Goal: Task Accomplishment & Management: Use online tool/utility

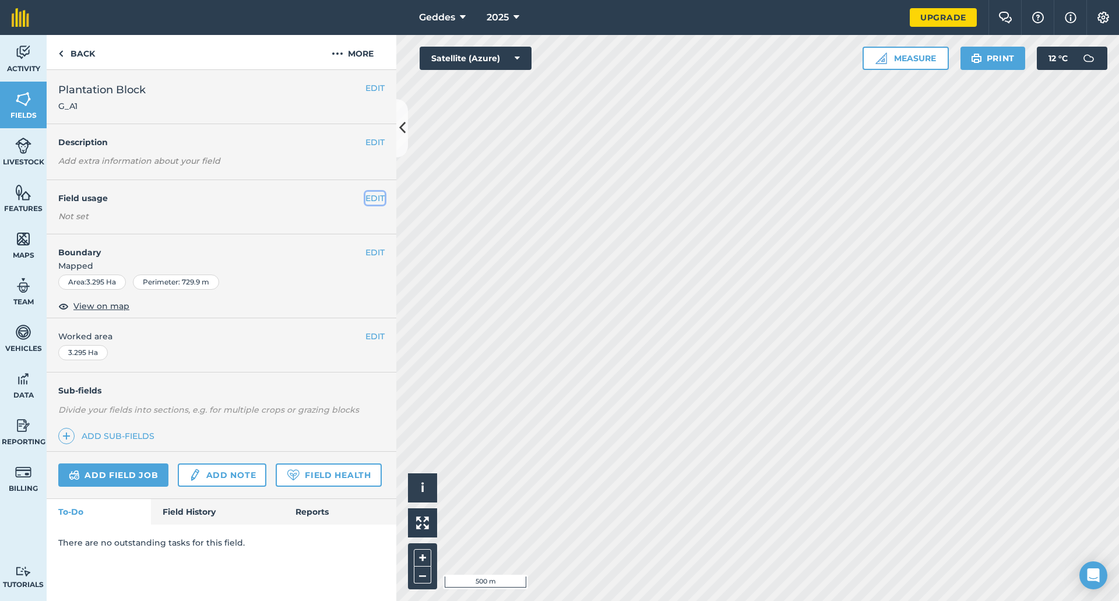
click at [376, 192] on button "EDIT" at bounding box center [375, 198] width 19 height 13
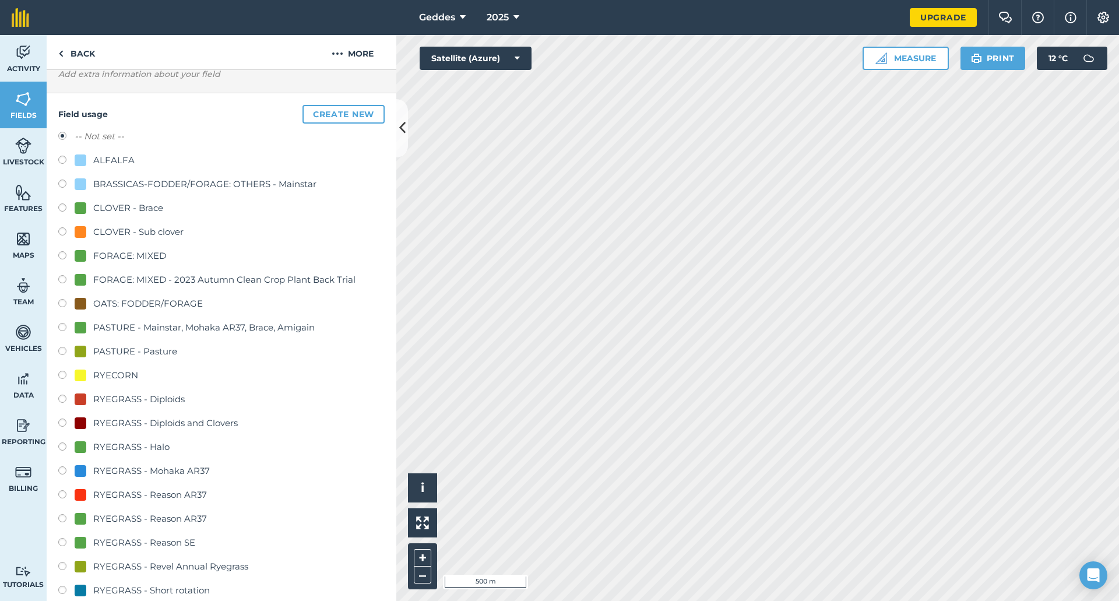
scroll to position [122, 0]
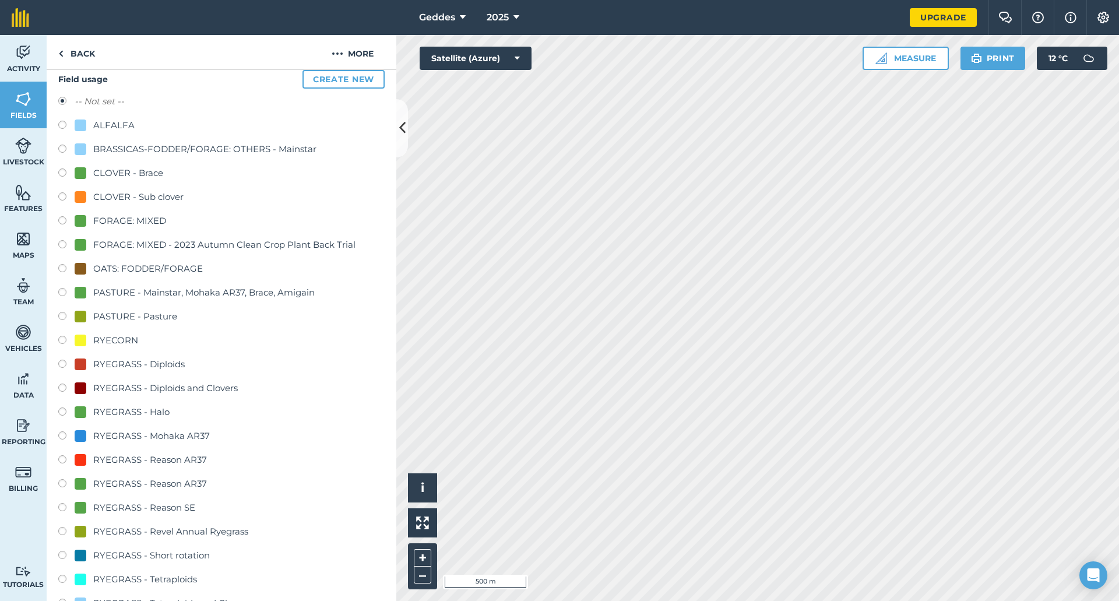
click at [155, 319] on div "PASTURE - Pasture" at bounding box center [135, 317] width 84 height 14
radio input "true"
radio input "false"
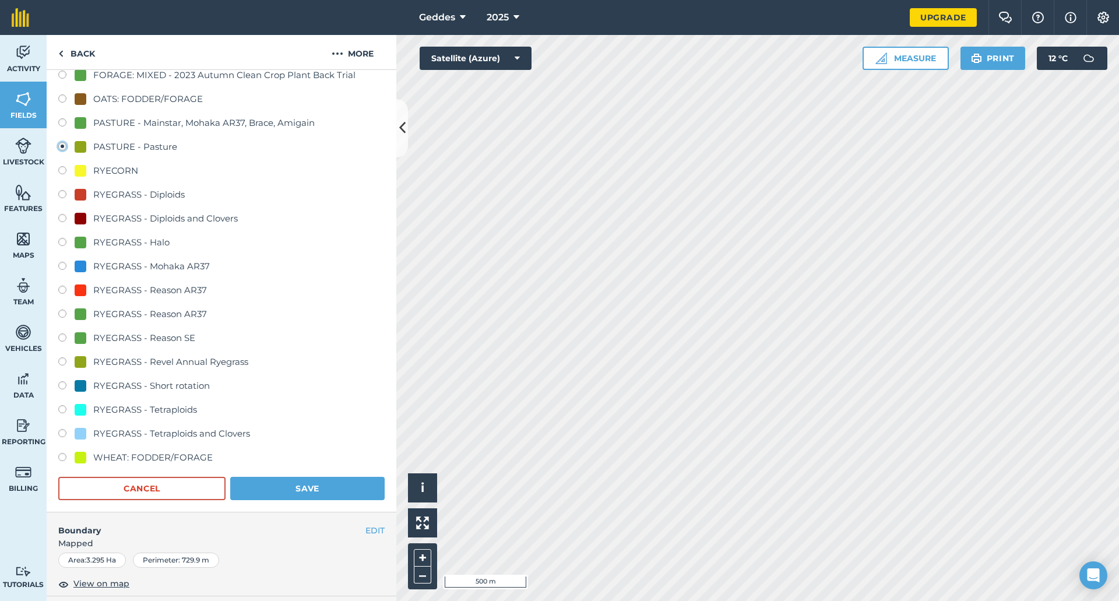
scroll to position [293, 0]
click at [313, 493] on button "Save" at bounding box center [307, 487] width 155 height 23
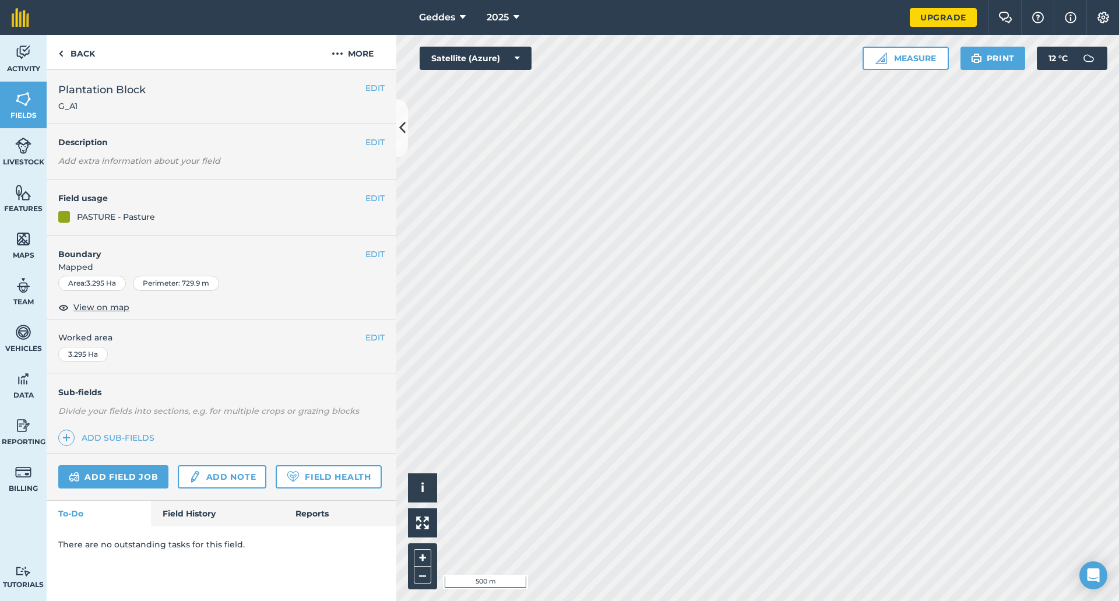
scroll to position [0, 0]
click at [17, 379] on img at bounding box center [23, 378] width 16 height 17
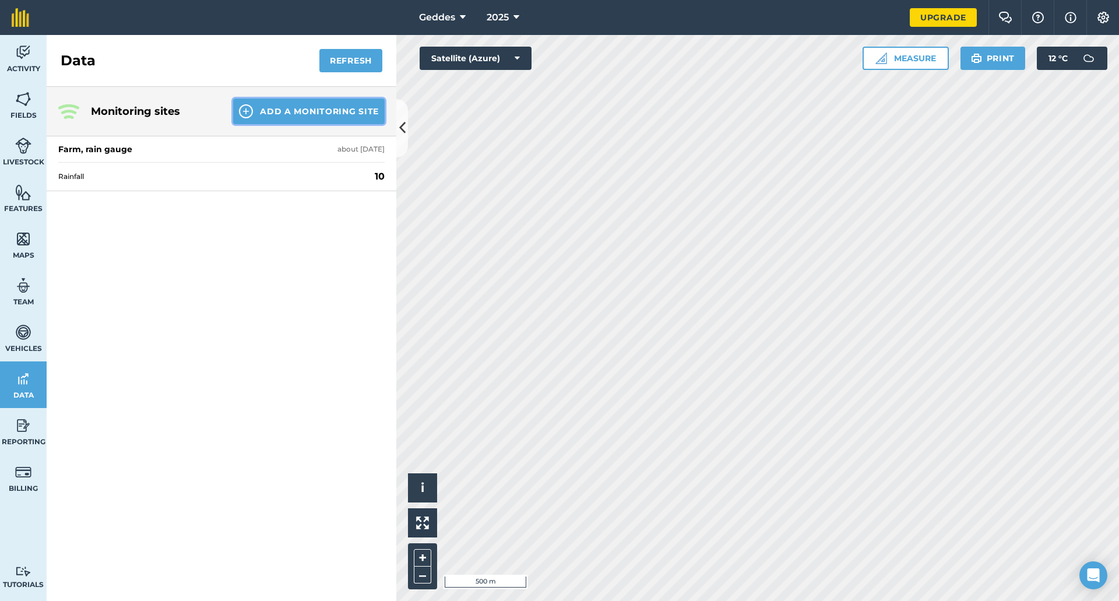
click at [318, 110] on button "Add a Monitoring Site" at bounding box center [309, 112] width 152 height 26
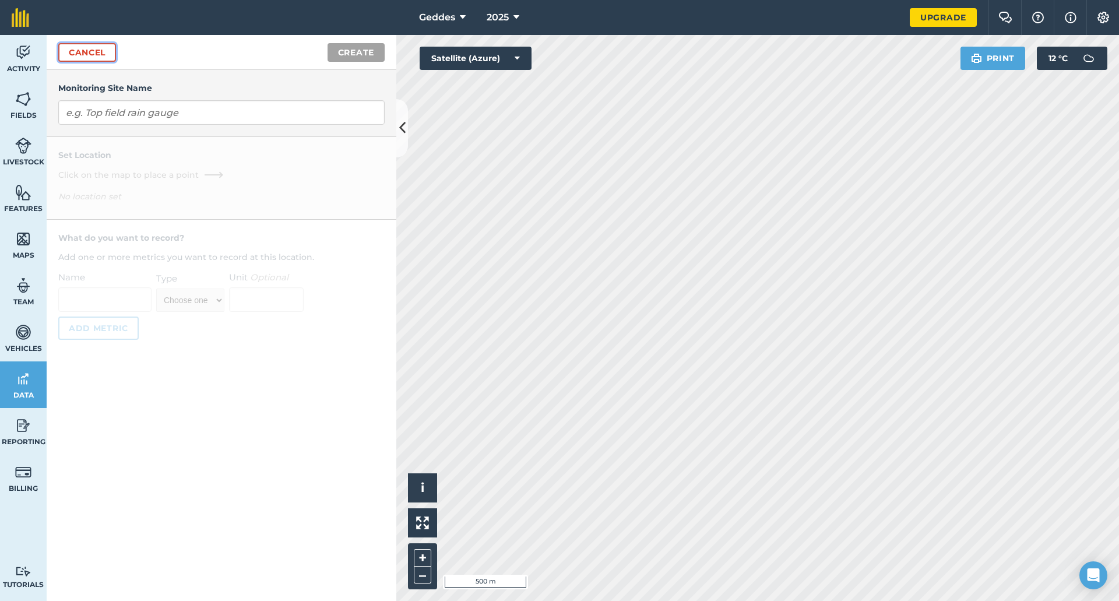
click at [97, 52] on link "Cancel" at bounding box center [87, 52] width 58 height 19
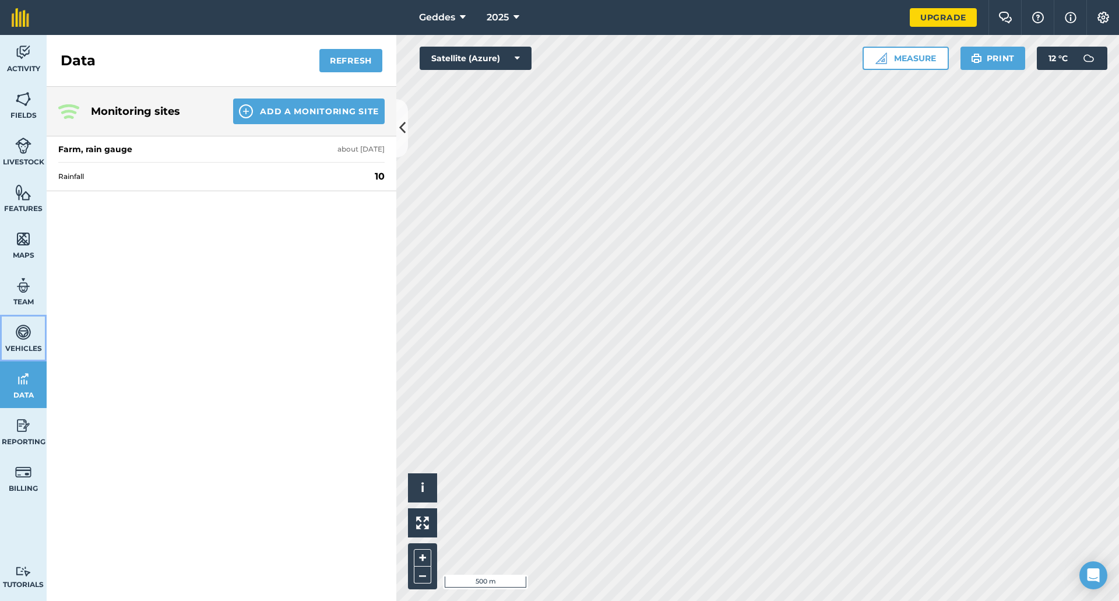
click at [29, 332] on img at bounding box center [23, 332] width 16 height 17
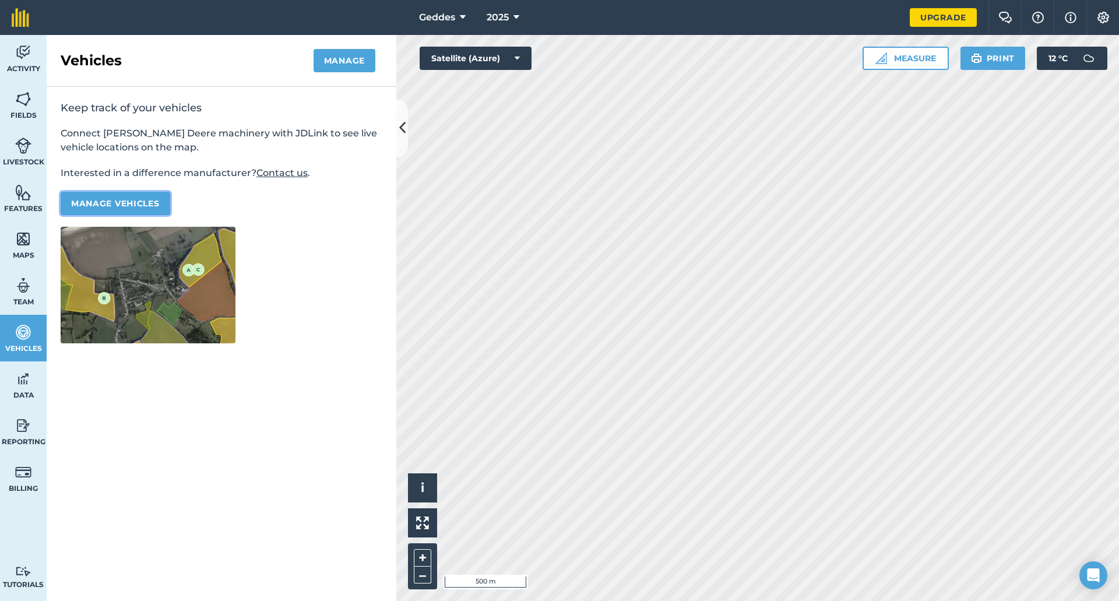
click at [134, 203] on button "Manage vehicles" at bounding box center [116, 203] width 110 height 23
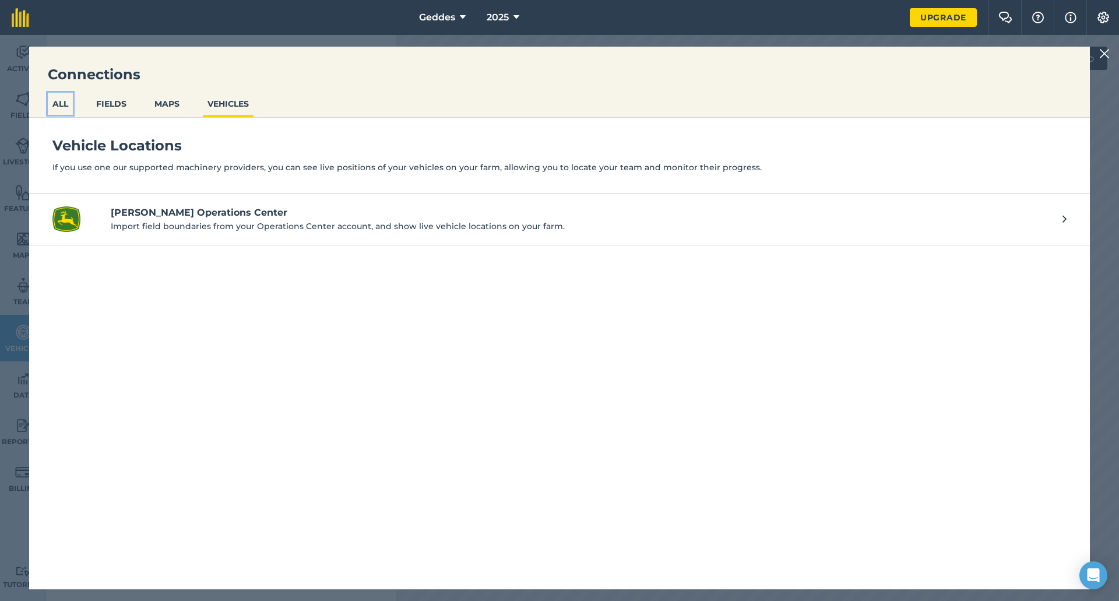
click at [73, 102] on button "ALL" at bounding box center [60, 104] width 25 height 22
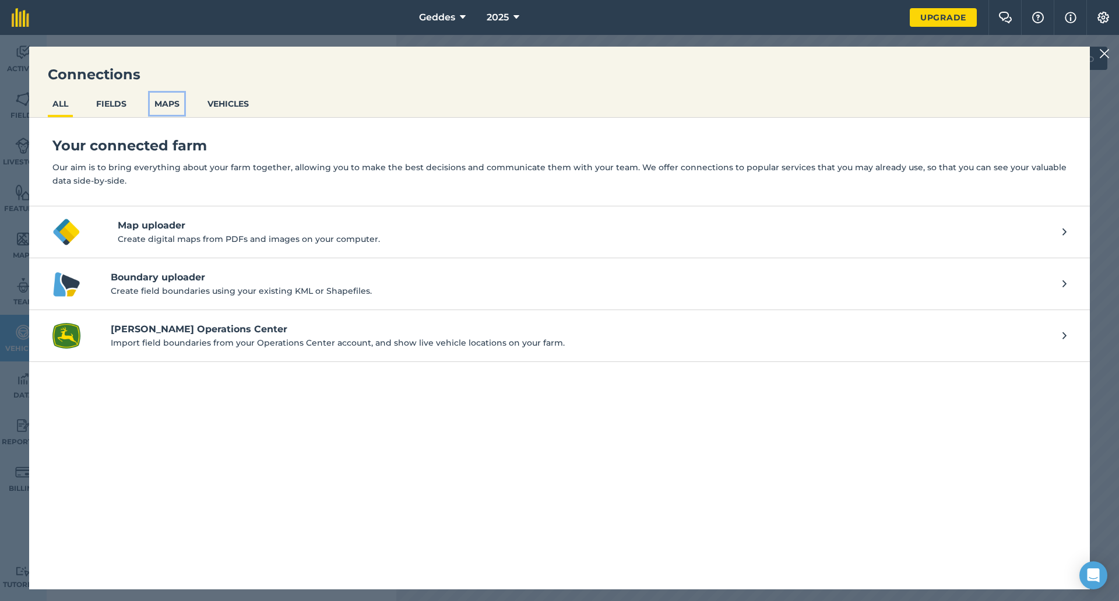
click at [156, 106] on button "MAPS" at bounding box center [167, 104] width 34 height 22
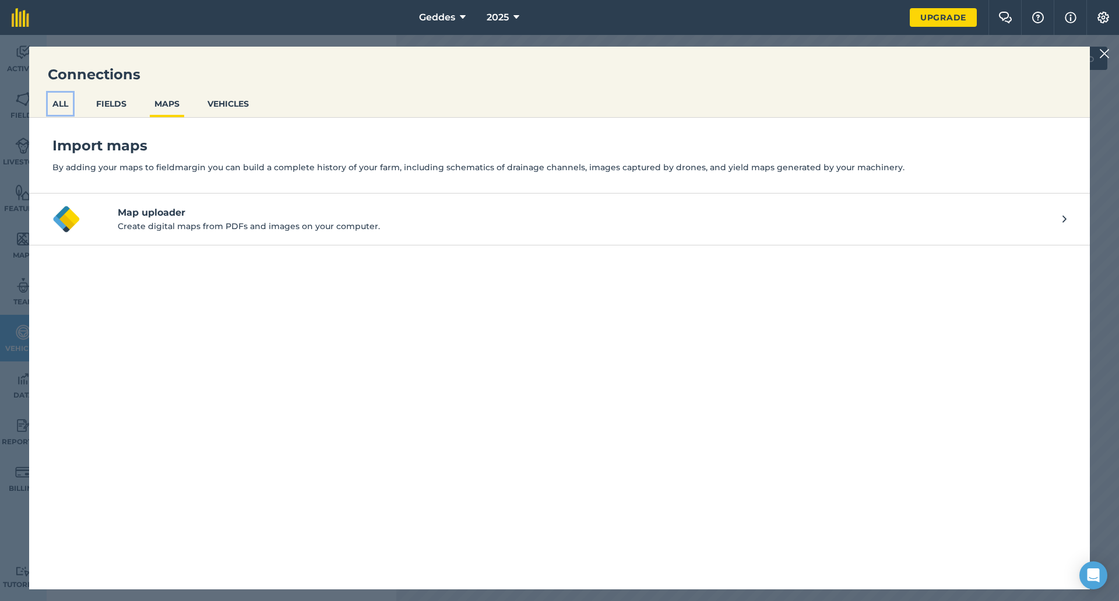
click at [66, 103] on button "ALL" at bounding box center [60, 104] width 25 height 22
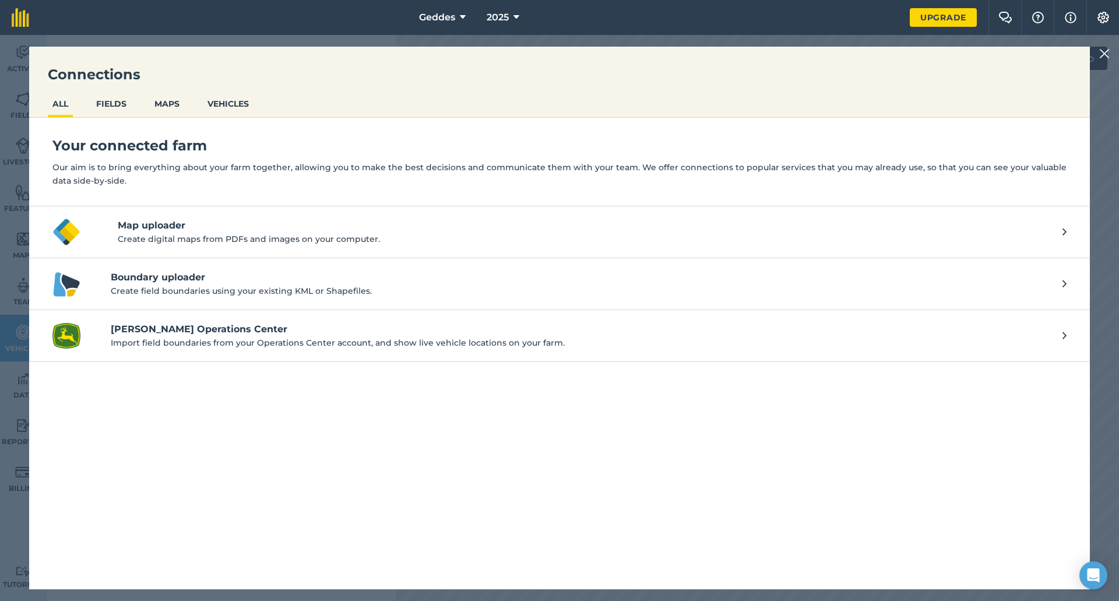
click at [1103, 55] on img at bounding box center [1105, 54] width 10 height 14
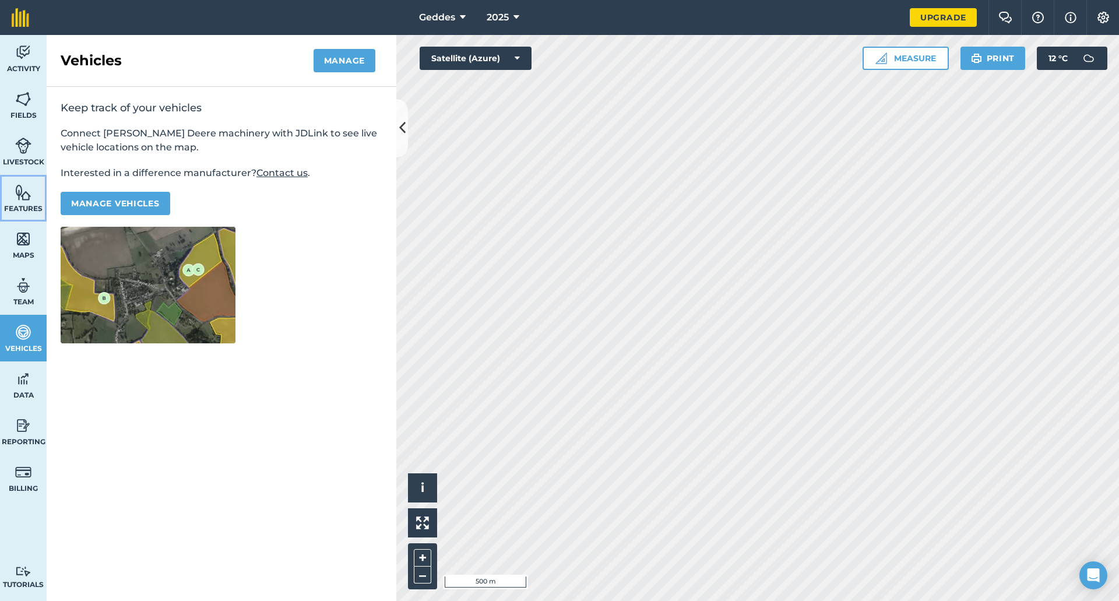
click at [26, 210] on span "Features" at bounding box center [23, 208] width 47 height 9
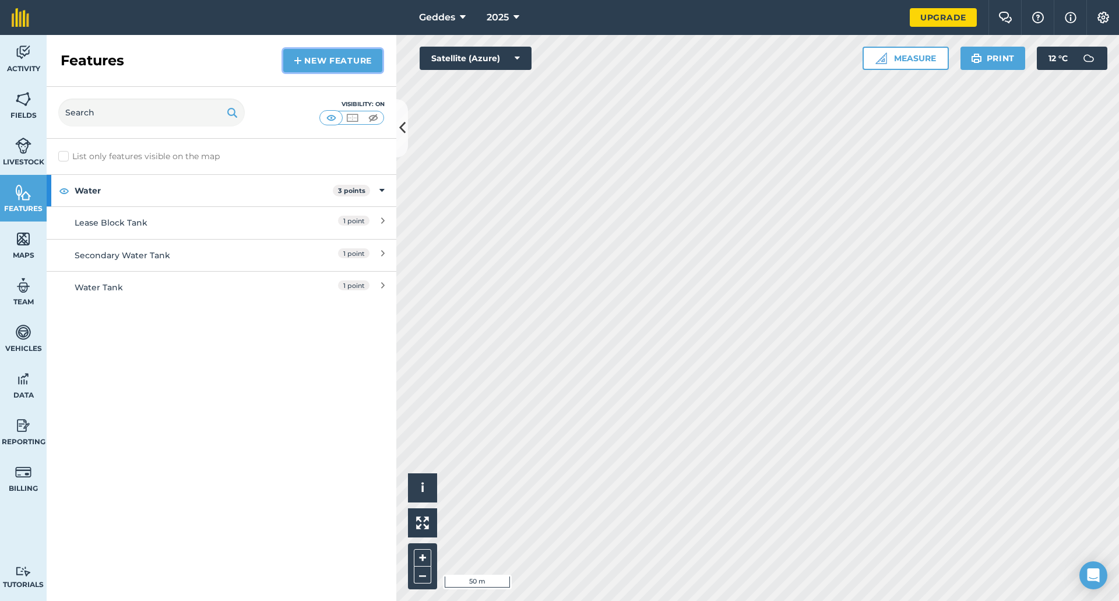
click at [361, 67] on link "New feature" at bounding box center [332, 60] width 99 height 23
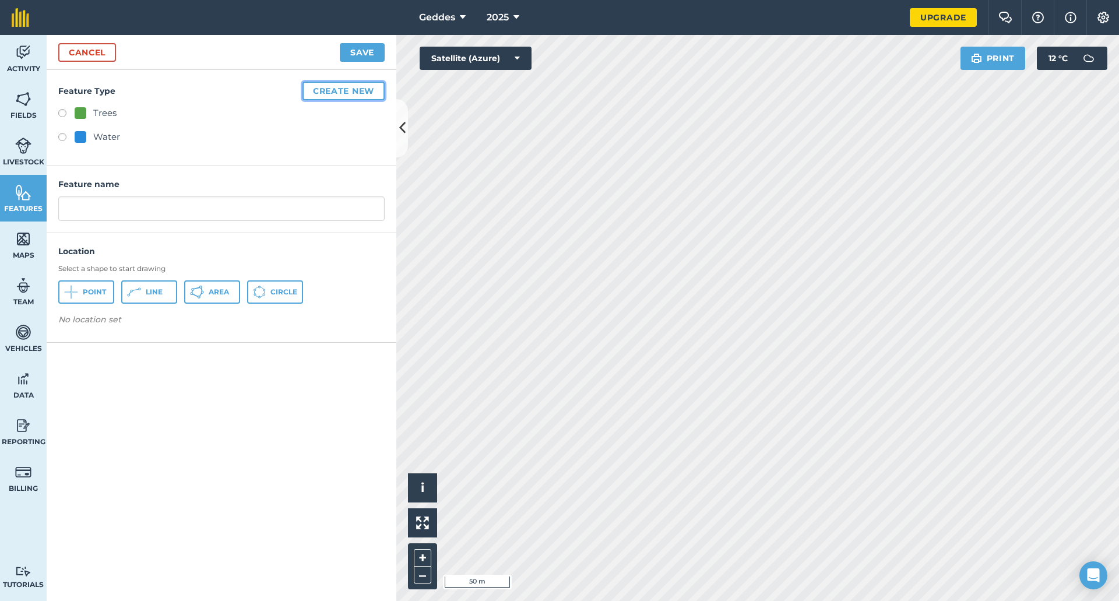
click at [332, 94] on button "Create new" at bounding box center [344, 91] width 82 height 19
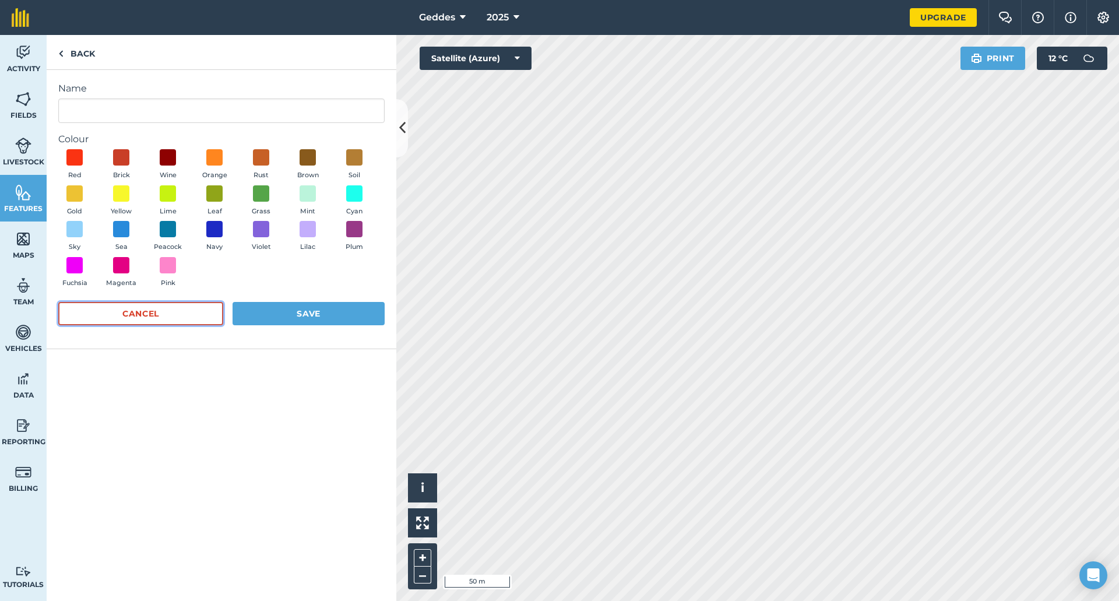
click at [185, 313] on button "Cancel" at bounding box center [140, 313] width 165 height 23
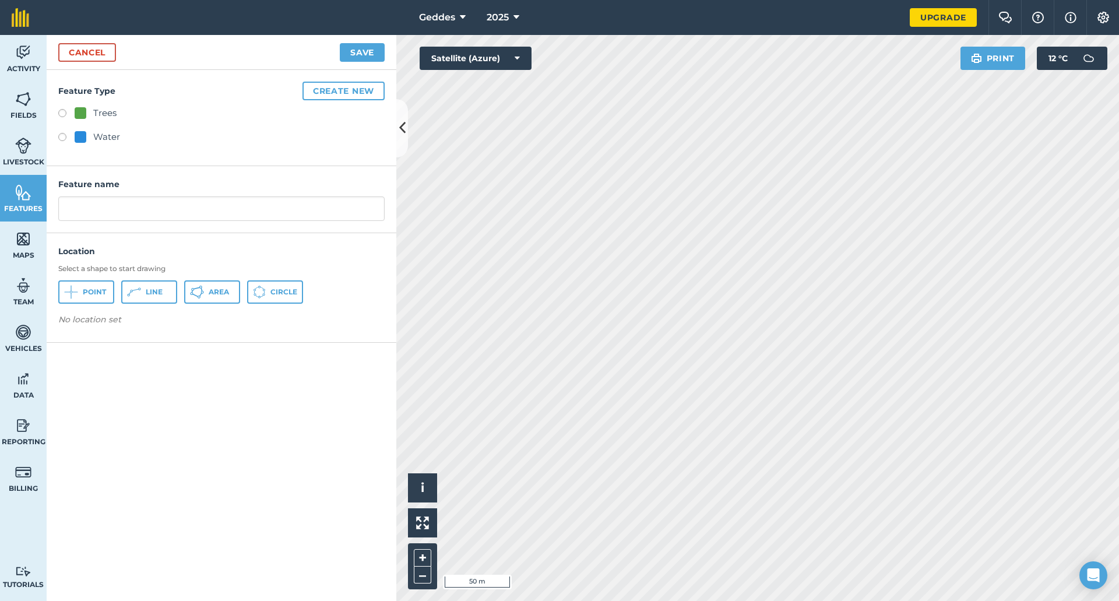
click at [97, 42] on div "Cancel Save" at bounding box center [222, 52] width 350 height 35
click at [97, 44] on link "Cancel" at bounding box center [87, 52] width 58 height 19
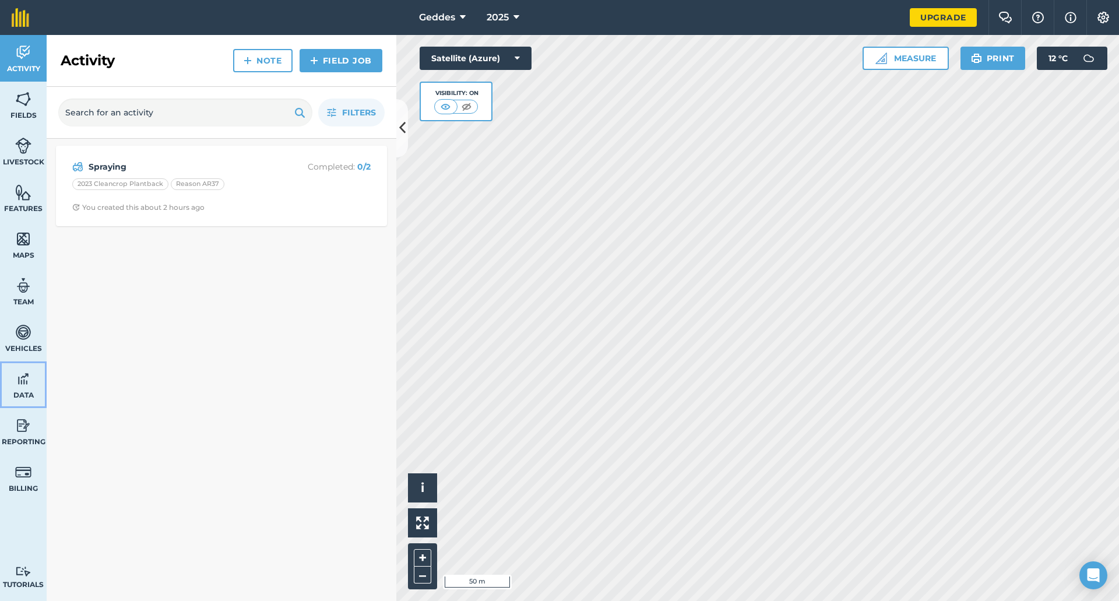
click at [22, 382] on img at bounding box center [23, 378] width 16 height 17
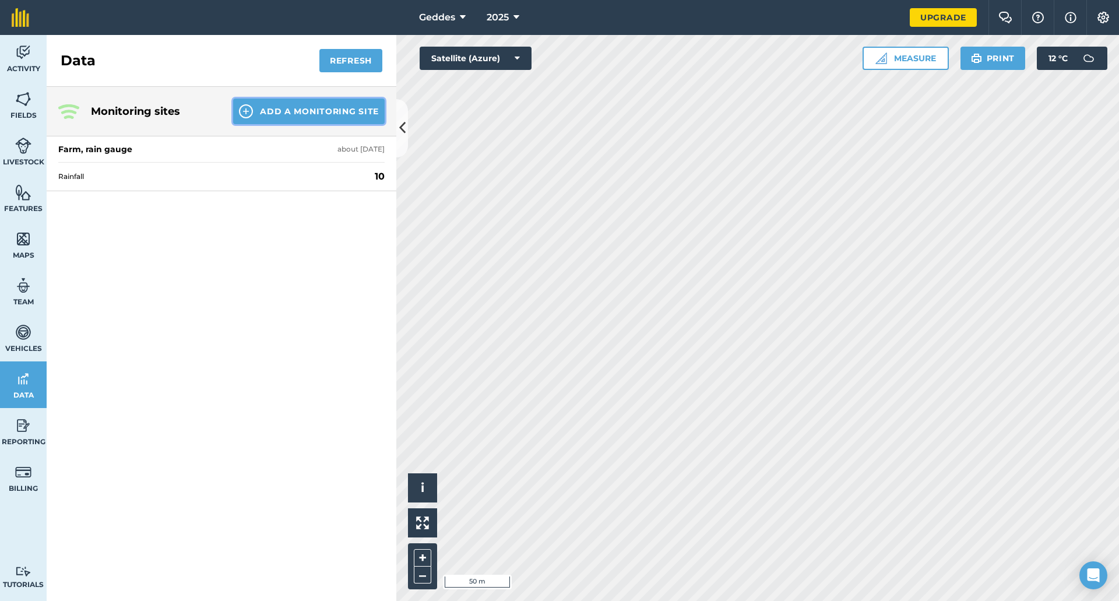
click at [299, 105] on button "Add a Monitoring Site" at bounding box center [309, 112] width 152 height 26
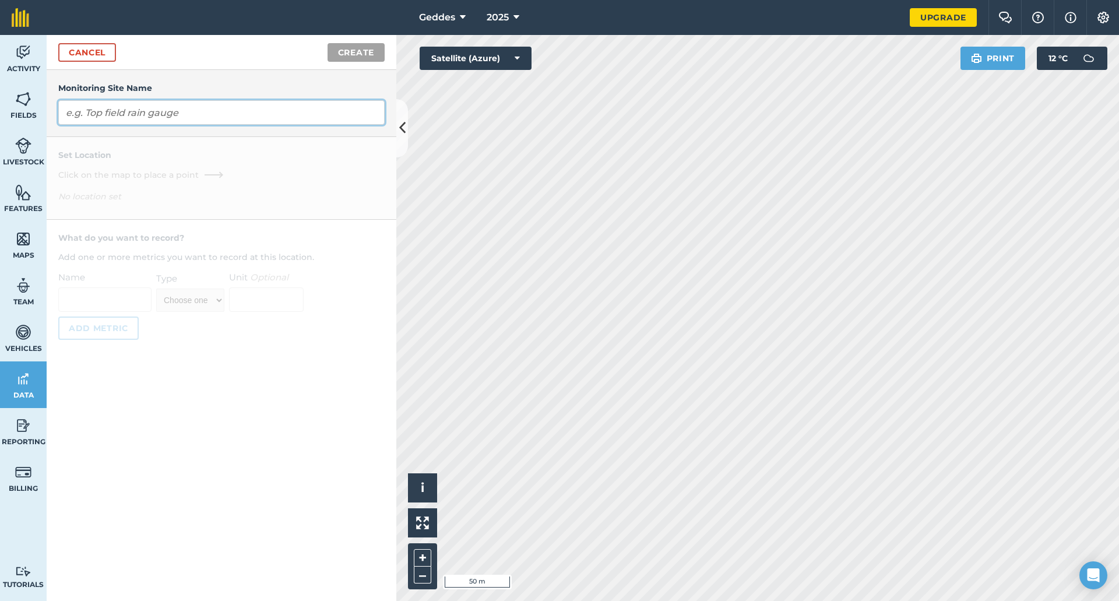
click at [300, 111] on input "text" at bounding box center [221, 112] width 327 height 24
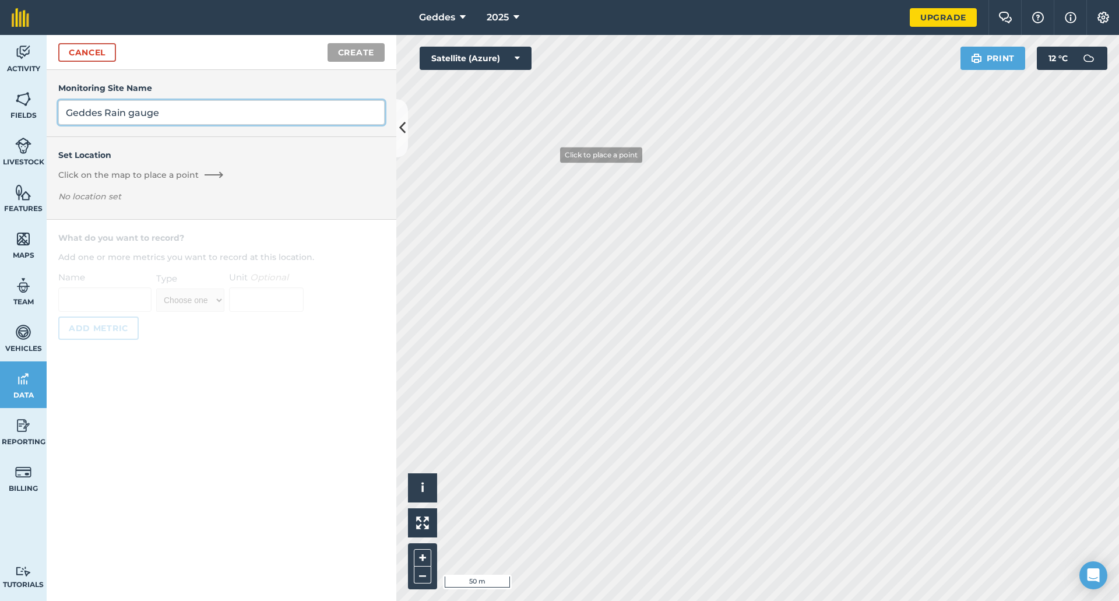
type input "Geddes Rain gauge"
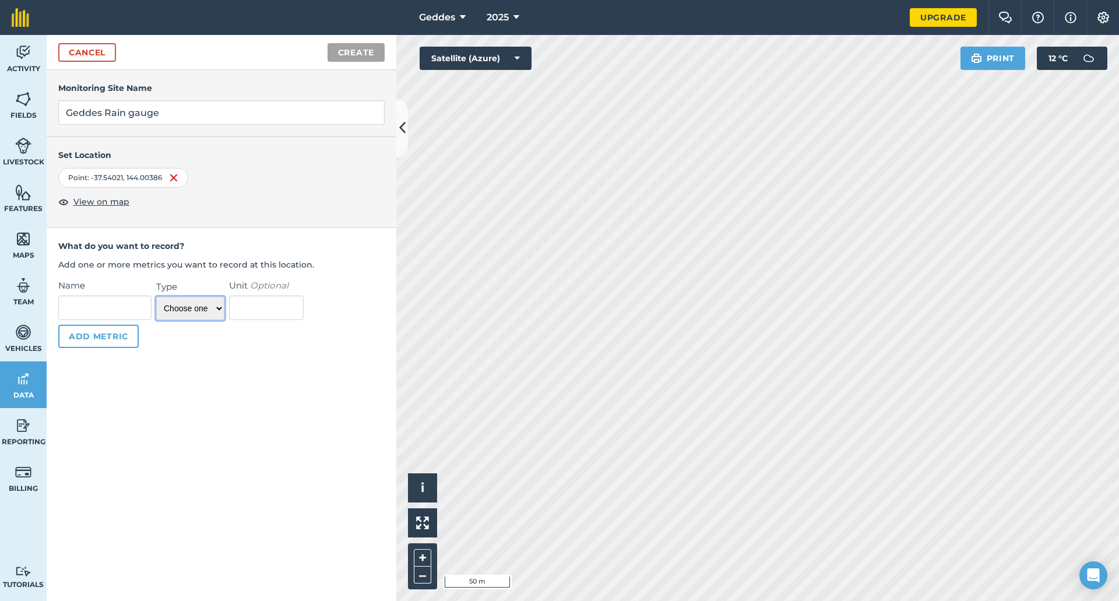
click at [189, 307] on select "Choose one Temperature Percentage Number Text" at bounding box center [190, 308] width 68 height 23
select select "number"
click at [156, 297] on select "Choose one Temperature Percentage Number Text" at bounding box center [190, 308] width 68 height 23
click at [121, 307] on input "Name" at bounding box center [104, 308] width 93 height 24
type input "Rainfall"
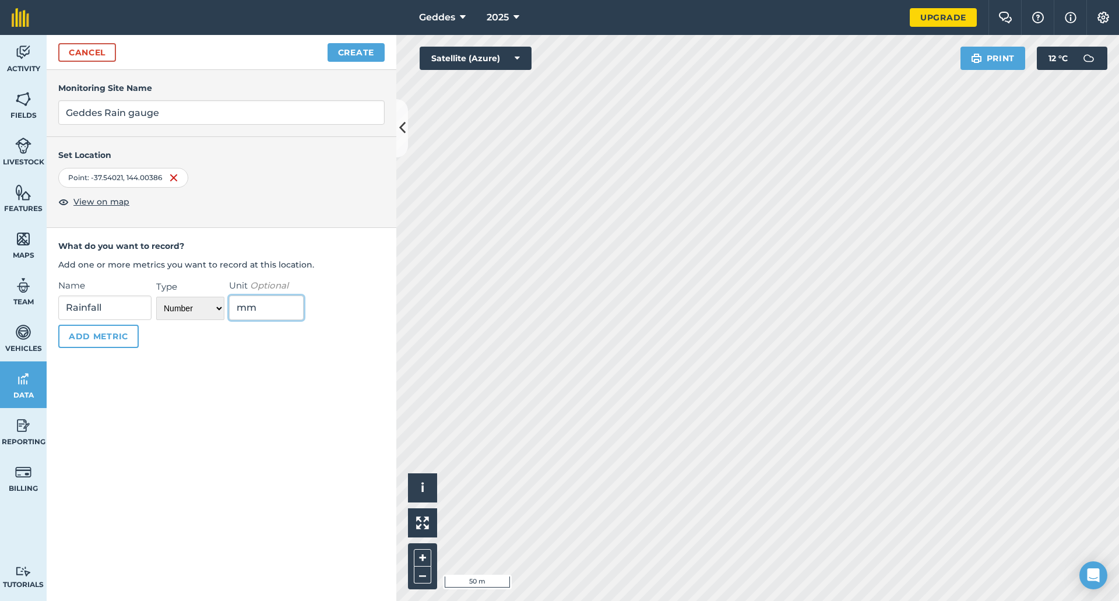
type input "mm"
click at [123, 332] on button "Add Metric" at bounding box center [98, 336] width 80 height 23
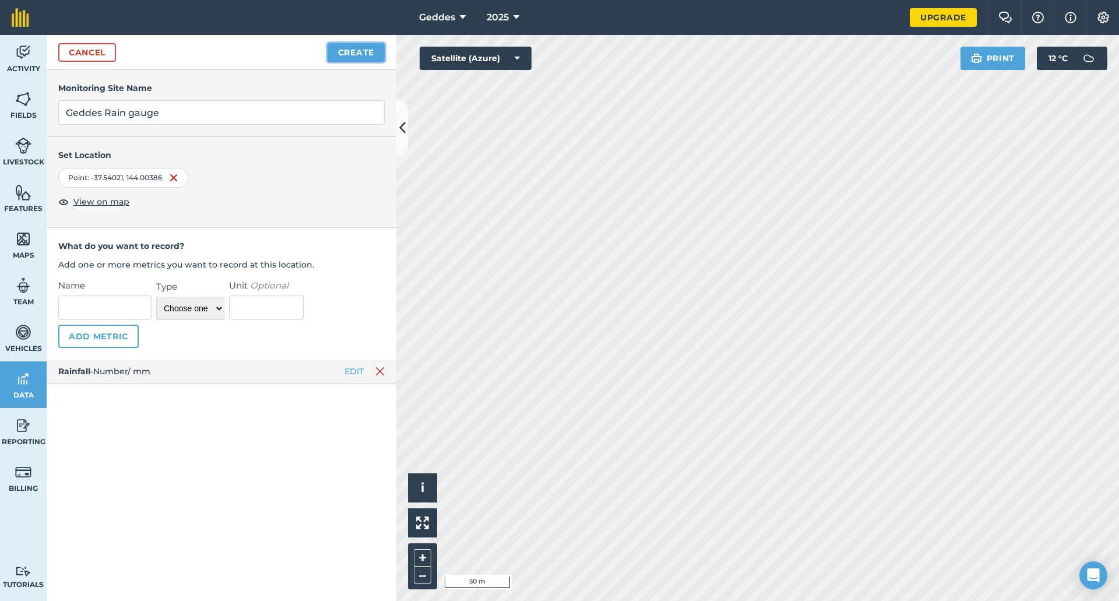
click at [335, 61] on button "Create" at bounding box center [356, 52] width 57 height 19
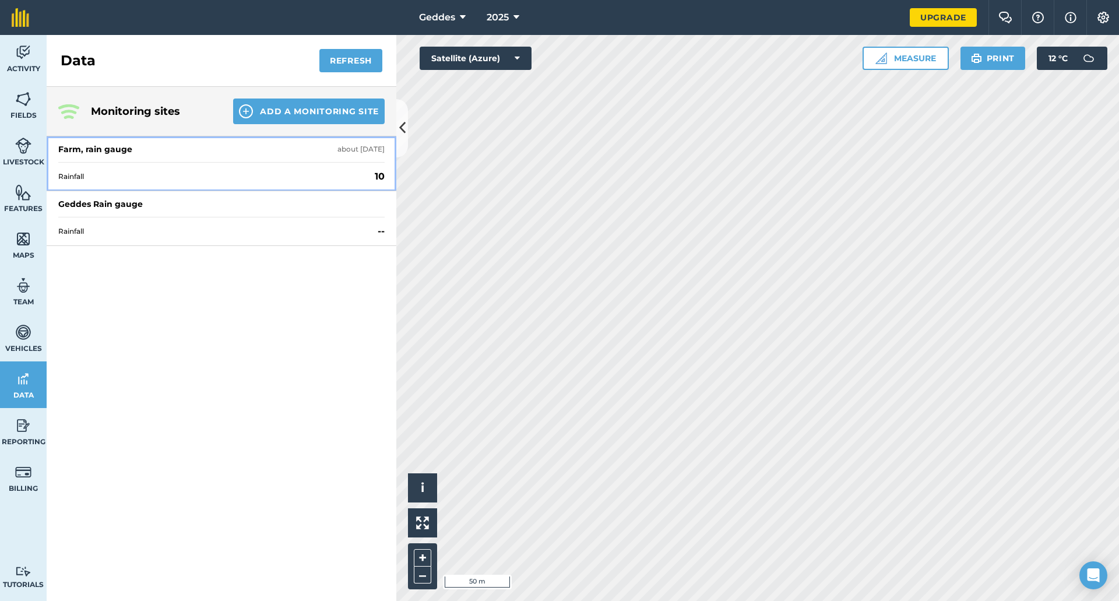
click at [324, 170] on div "Rainfall 10" at bounding box center [221, 176] width 327 height 29
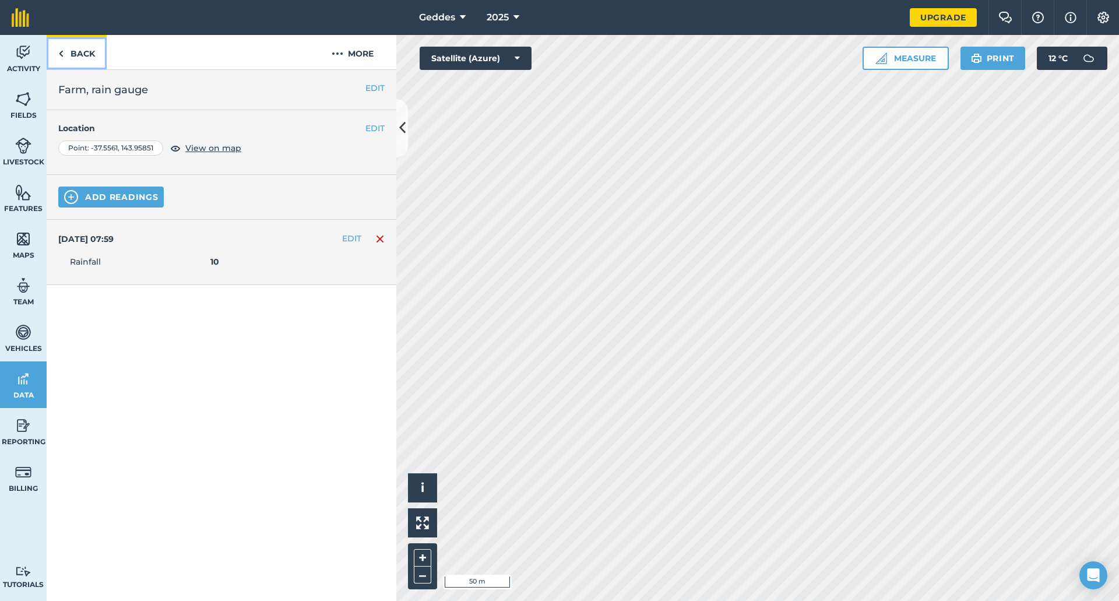
click at [79, 52] on link "Back" at bounding box center [77, 52] width 60 height 34
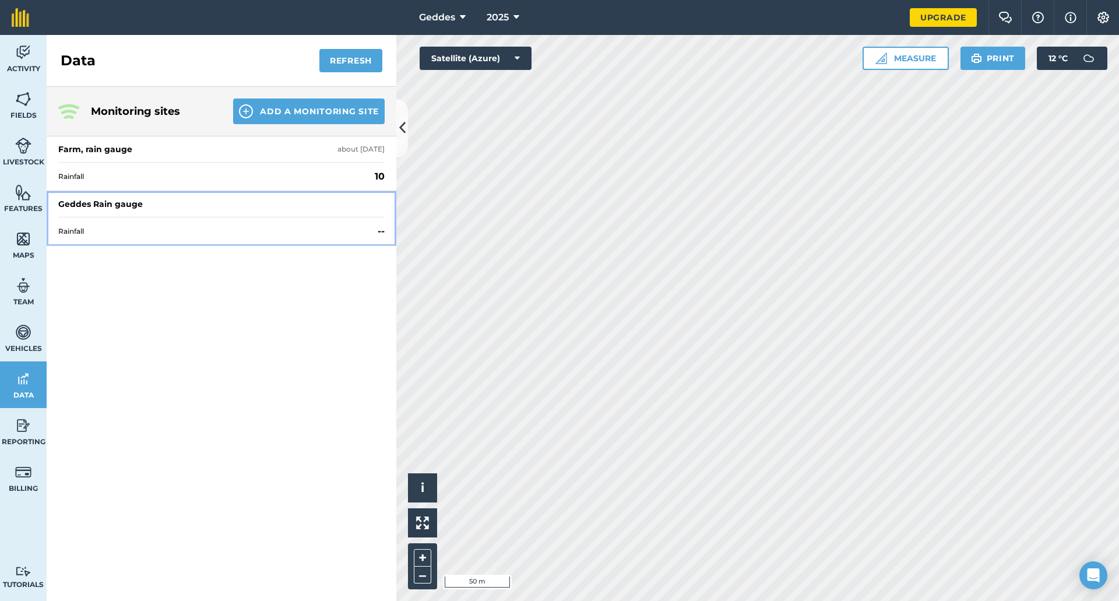
click at [149, 237] on div "Rainfall --" at bounding box center [221, 231] width 327 height 29
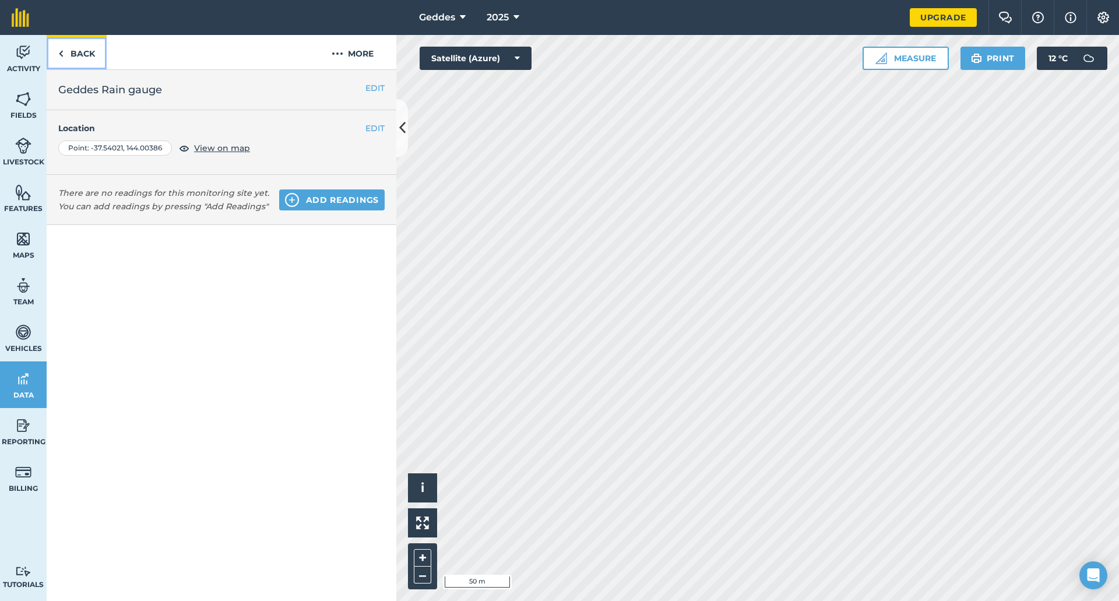
click at [79, 51] on link "Back" at bounding box center [77, 52] width 60 height 34
